Goal: Task Accomplishment & Management: Manage account settings

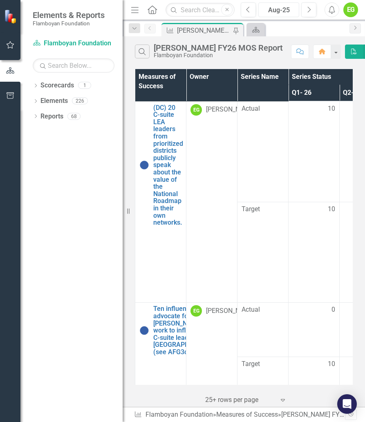
click at [285, 10] on div "Aug-25" at bounding box center [278, 10] width 35 height 10
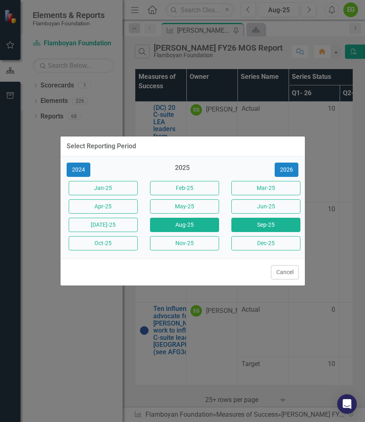
click at [260, 220] on button "Sep-25" at bounding box center [265, 225] width 69 height 14
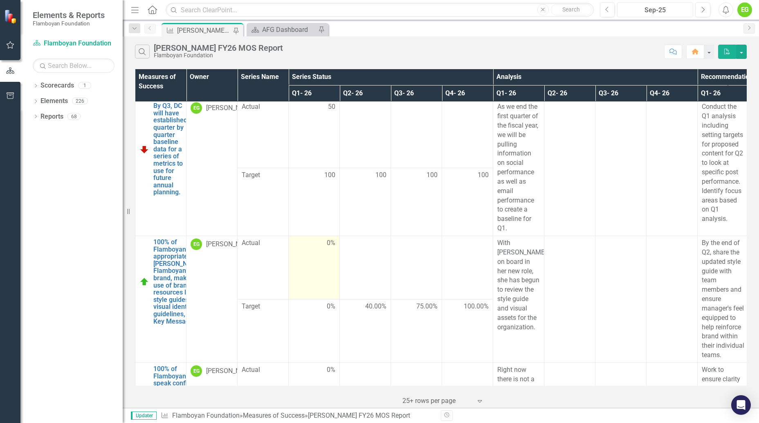
scroll to position [280, 0]
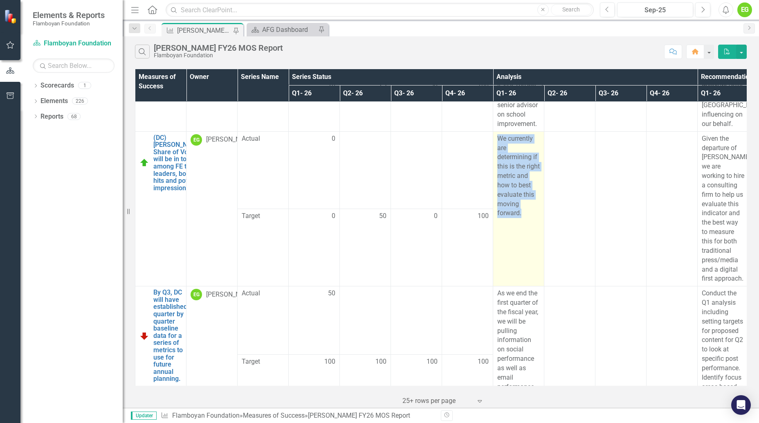
drag, startPoint x: 521, startPoint y: 216, endPoint x: 494, endPoint y: 137, distance: 83.8
click at [365, 137] on td "We currently are determining if this is the right metric and how to best evalua…" at bounding box center [518, 208] width 51 height 155
copy p "We currently are determining if this is the right metric and how to best evalua…"
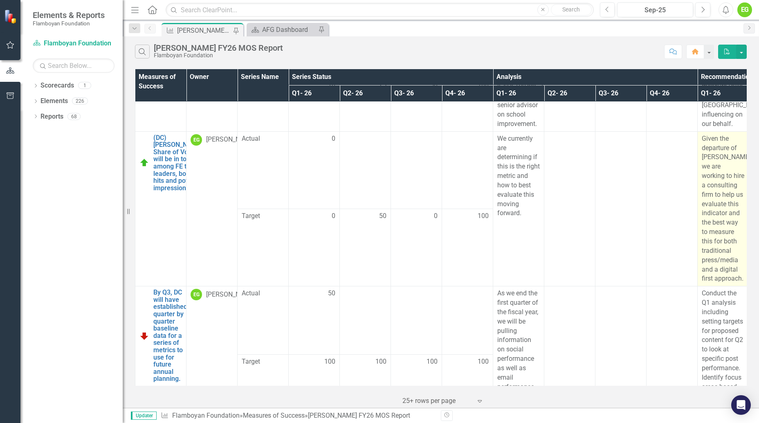
click at [365, 190] on p "Given the departure of [PERSON_NAME], we are working to hire a consulting firm …" at bounding box center [723, 209] width 43 height 150
click at [365, 279] on p "Given the departure of [PERSON_NAME], we are working to hire a consulting firm …" at bounding box center [723, 209] width 43 height 150
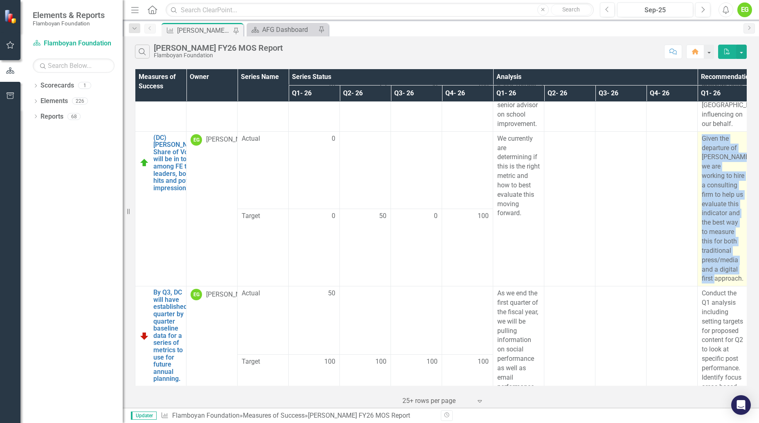
drag, startPoint x: 732, startPoint y: 288, endPoint x: 699, endPoint y: 136, distance: 156.0
click at [365, 136] on td "Given the departure of [PERSON_NAME], we are working to hire a consulting firm …" at bounding box center [723, 208] width 51 height 155
copy p "Given the departure of [PERSON_NAME], we are working to hire a consulting firm …"
click at [365, 168] on p "Given the departure of [PERSON_NAME], we are working to hire a consulting firm …" at bounding box center [723, 209] width 43 height 150
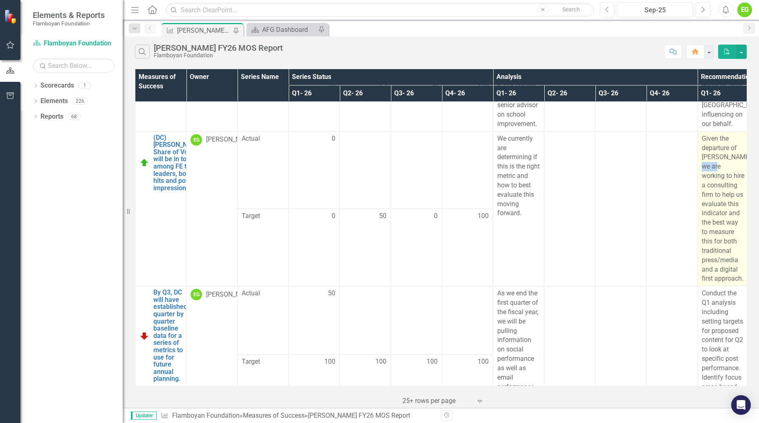
click at [365, 168] on p "Given the departure of [PERSON_NAME], we are working to hire a consulting firm …" at bounding box center [723, 209] width 43 height 150
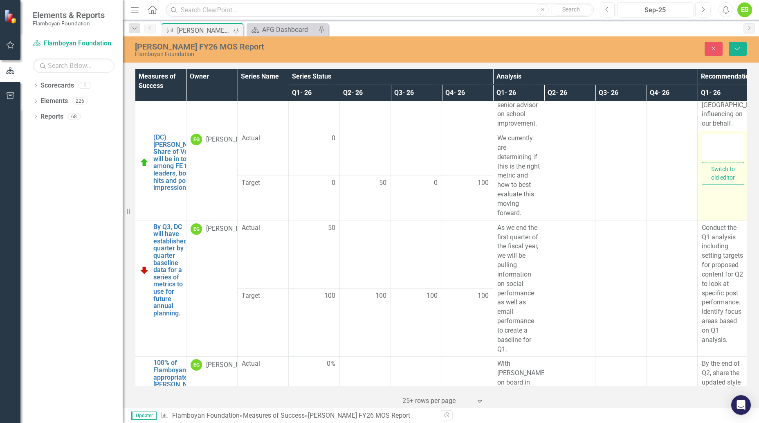
type textarea "<p>Given the departure of [PERSON_NAME], we are working to hire a consulting fi…"
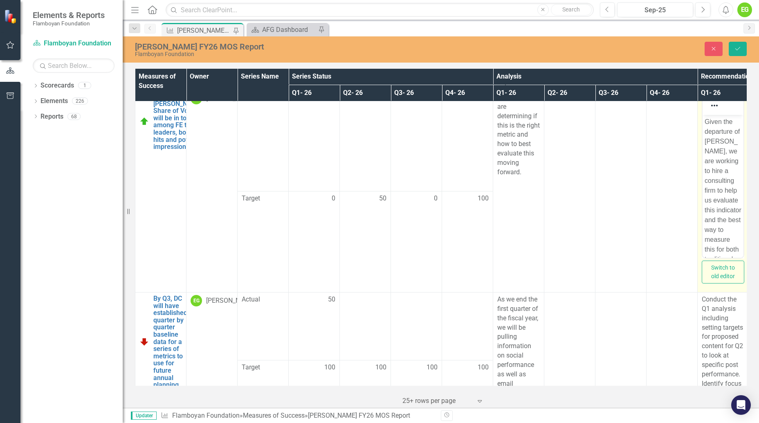
scroll to position [326, 0]
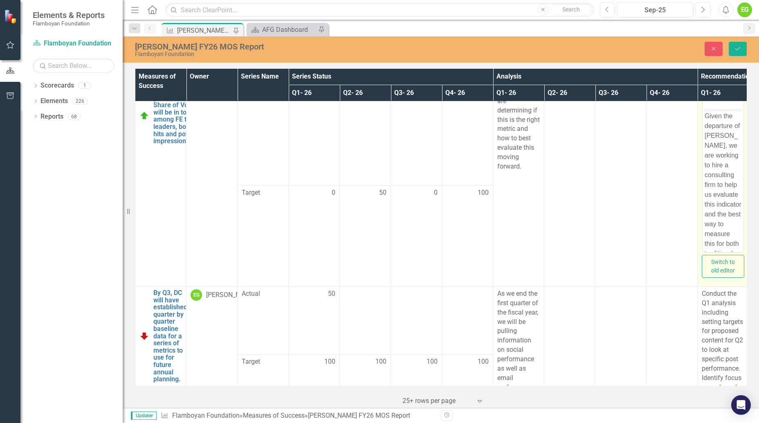
click at [365, 159] on p "Given the departure of [PERSON_NAME], we are working to hire a consulting firm …" at bounding box center [722, 204] width 37 height 186
drag, startPoint x: 735, startPoint y: 149, endPoint x: 729, endPoint y: 134, distance: 16.0
click at [365, 134] on p "Given the departure of [PERSON_NAME], we are working to hire a consulting firm …" at bounding box center [722, 204] width 37 height 186
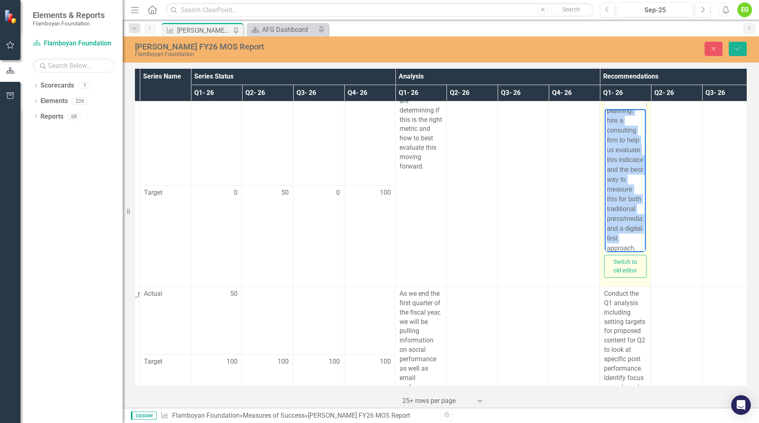
scroll to position [326, 137]
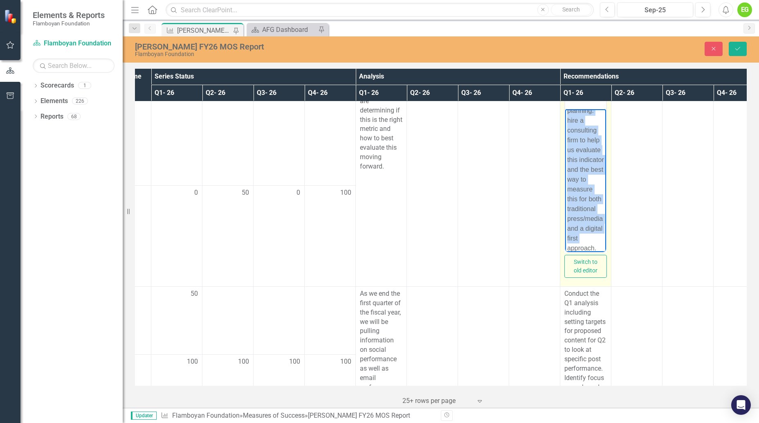
drag, startPoint x: 568, startPoint y: 152, endPoint x: 657, endPoint y: 259, distance: 139.6
click at [365, 259] on html "Given the departure of [PERSON_NAME], we have set out an updated Comms strategy…" at bounding box center [585, 80] width 41 height 364
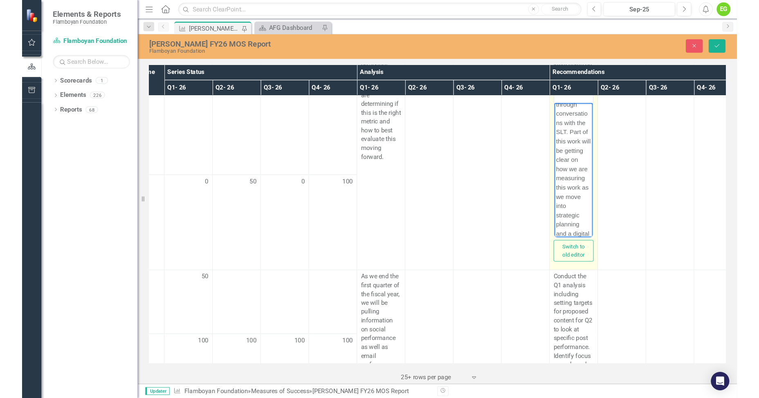
scroll to position [94, 0]
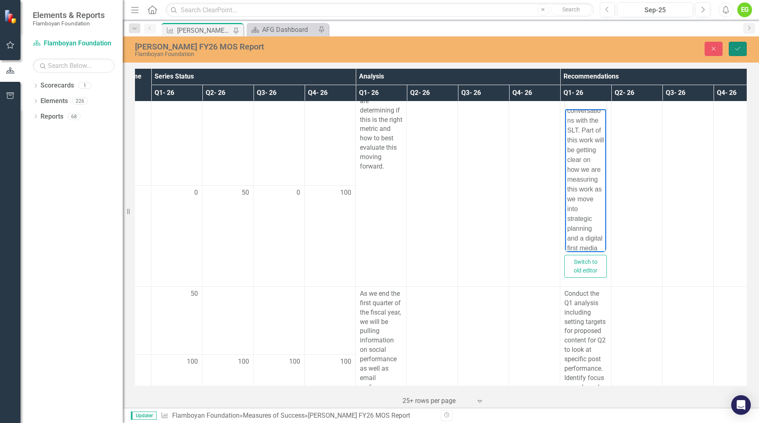
click at [365, 51] on icon "Save" at bounding box center [737, 49] width 7 height 6
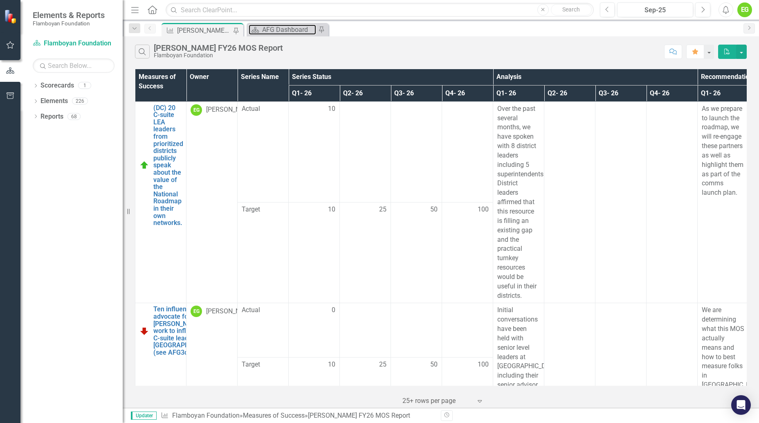
click at [276, 34] on div "AFG Dashboard" at bounding box center [289, 30] width 54 height 10
click at [365, 38] on div "Search [PERSON_NAME] FY26 MOS Report Flamboyan Foundation Comment Favorite PDF" at bounding box center [441, 49] width 636 height 27
